Goal: Information Seeking & Learning: Learn about a topic

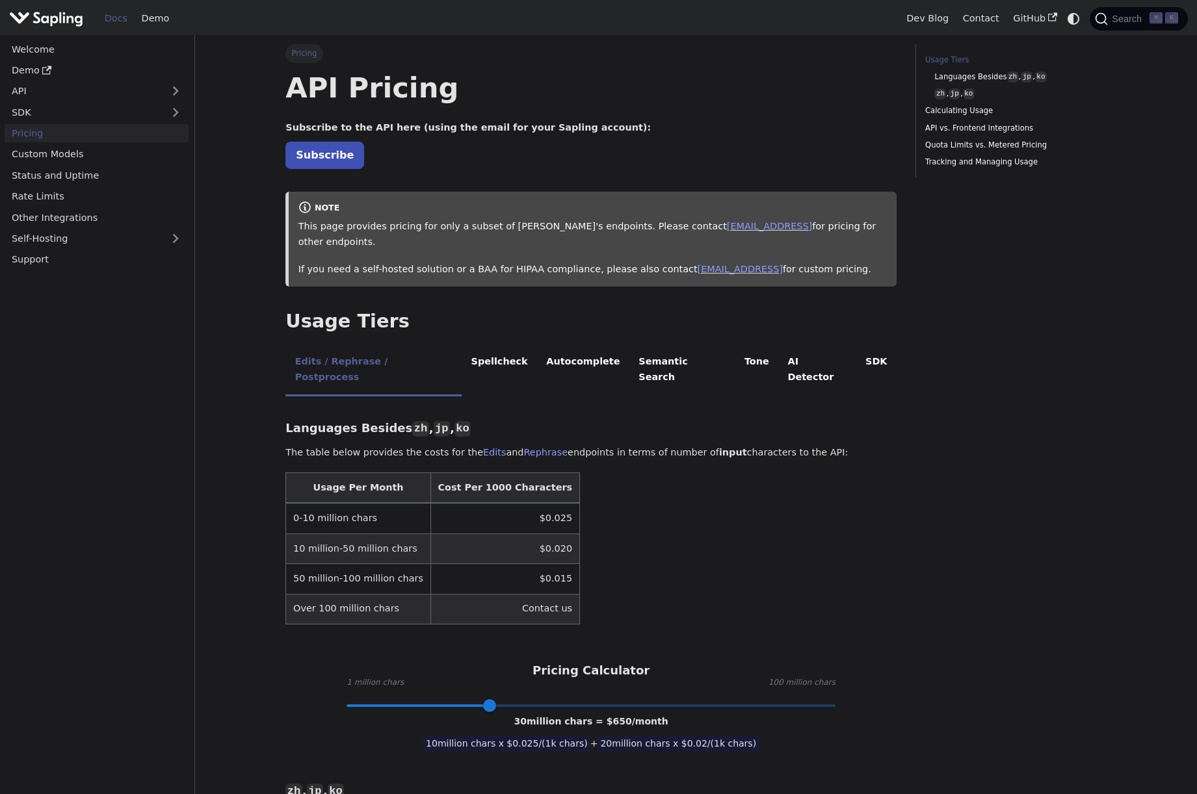
drag, startPoint x: 332, startPoint y: 491, endPoint x: 390, endPoint y: 491, distance: 58.5
click at [380, 503] on td "0-10 million chars" at bounding box center [358, 518] width 144 height 31
click at [390, 503] on td "0-10 million chars" at bounding box center [358, 518] width 144 height 31
drag, startPoint x: 306, startPoint y: 484, endPoint x: 353, endPoint y: 483, distance: 46.8
click at [352, 503] on td "0-10 million chars" at bounding box center [358, 518] width 144 height 31
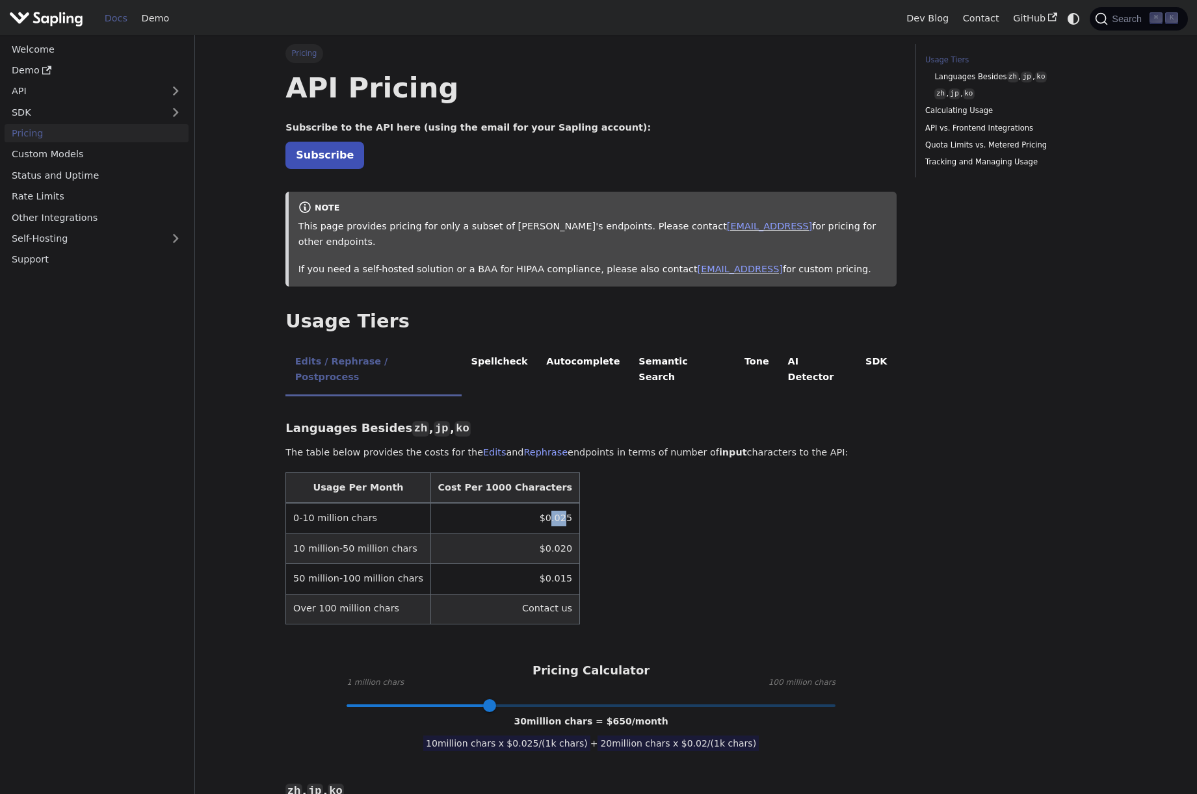
drag, startPoint x: 523, startPoint y: 489, endPoint x: 538, endPoint y: 489, distance: 15.6
click at [538, 503] on td "$0.025" at bounding box center [504, 518] width 149 height 31
click at [539, 503] on td "$0.025" at bounding box center [504, 518] width 149 height 31
click at [48, 157] on link "Custom Models" at bounding box center [97, 154] width 184 height 19
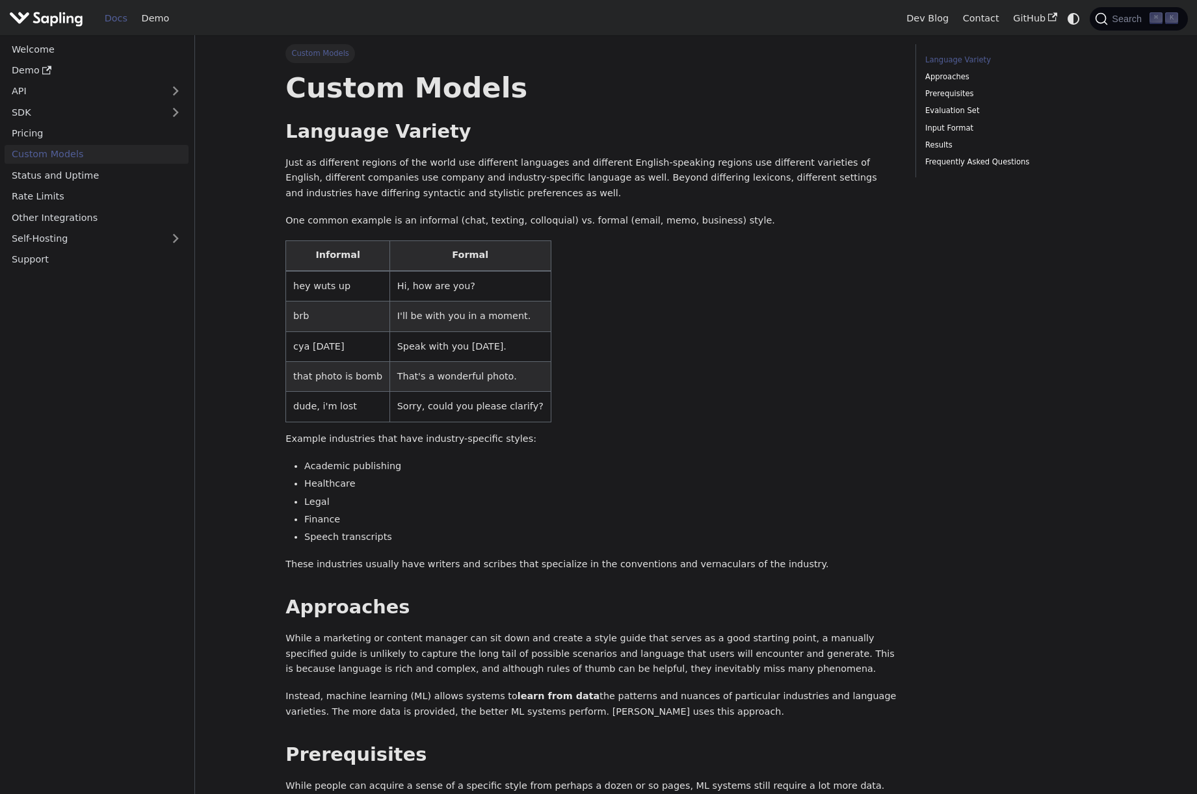
scroll to position [1, 0]
click at [37, 136] on link "Pricing" at bounding box center [97, 133] width 184 height 19
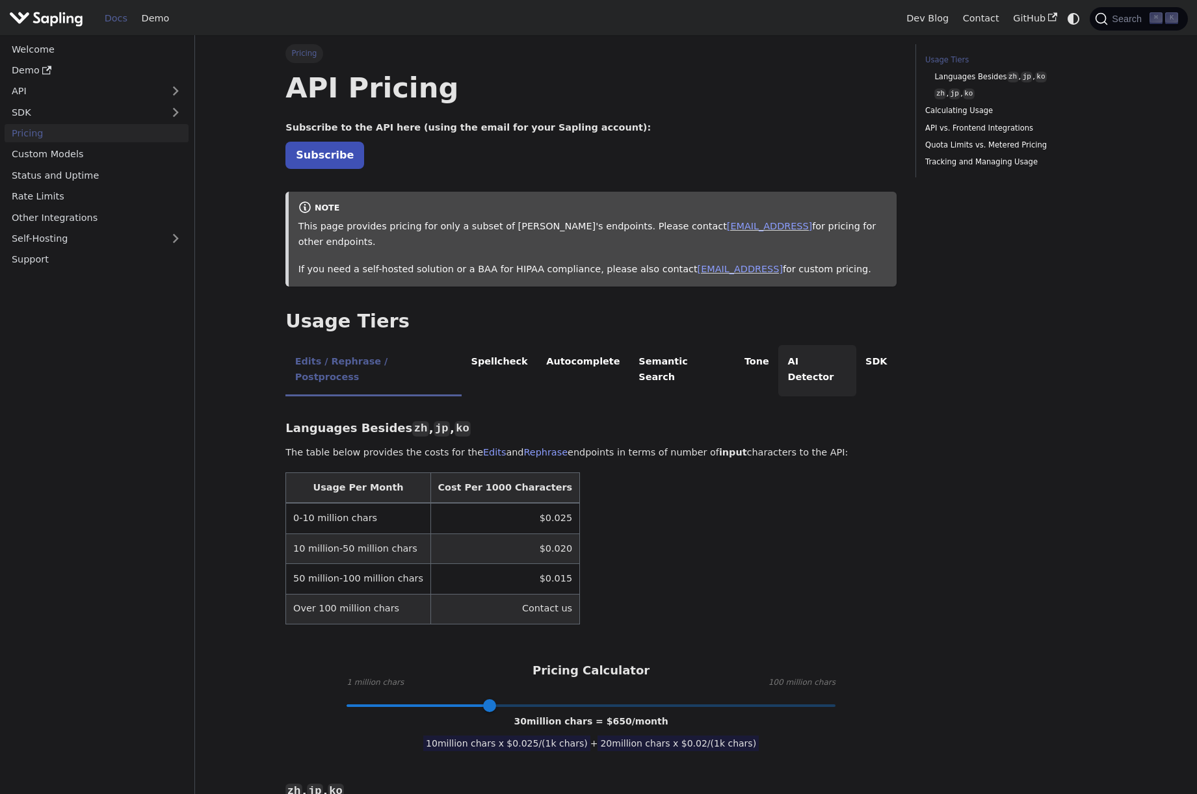
click at [778, 345] on li "AI Detector" at bounding box center [817, 370] width 78 height 51
